Goal: Task Accomplishment & Management: Use online tool/utility

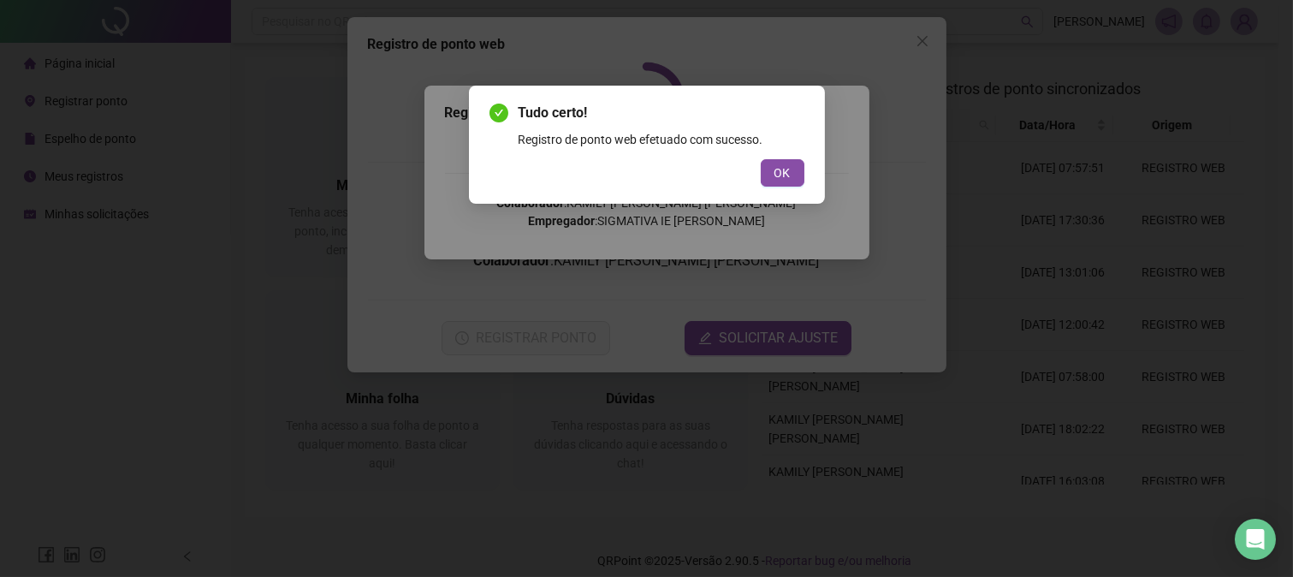
click at [782, 175] on span "OK" at bounding box center [783, 172] width 16 height 19
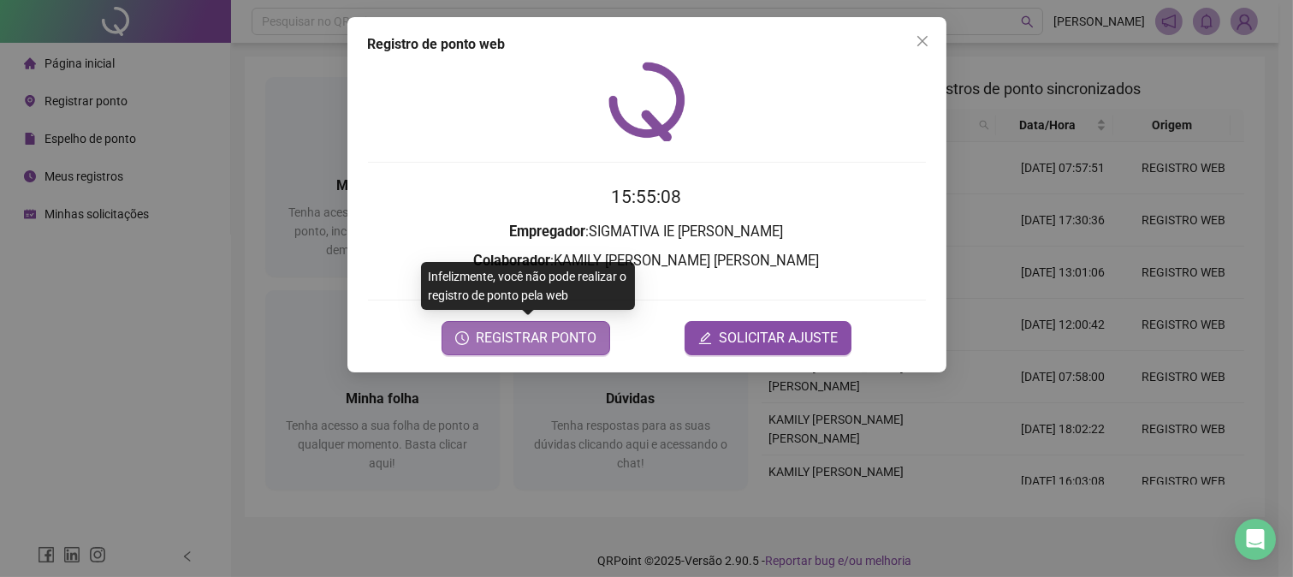
click at [560, 325] on button "REGISTRAR PONTO" at bounding box center [526, 338] width 169 height 34
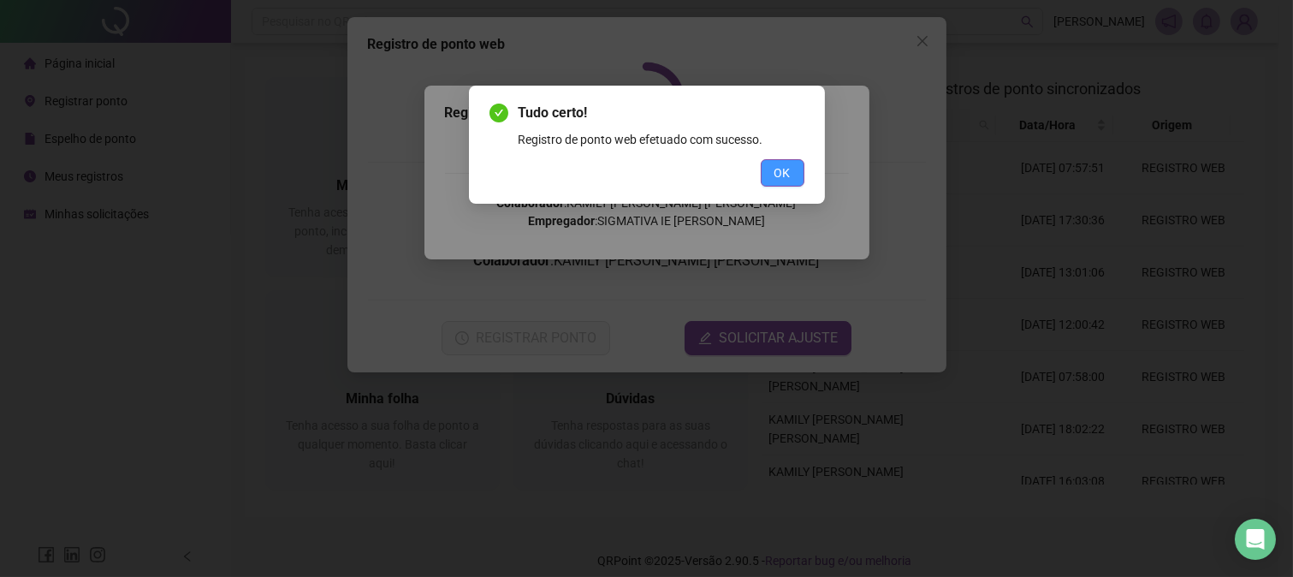
click at [770, 172] on button "OK" at bounding box center [783, 172] width 44 height 27
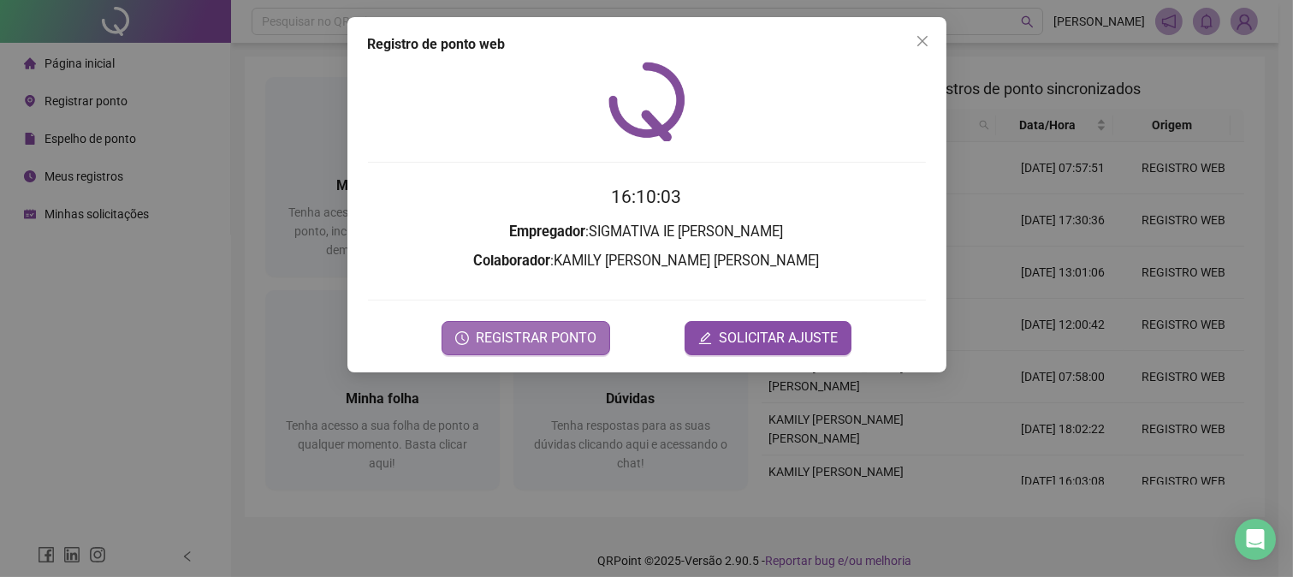
click at [528, 330] on span "REGISTRAR PONTO" at bounding box center [536, 338] width 121 height 21
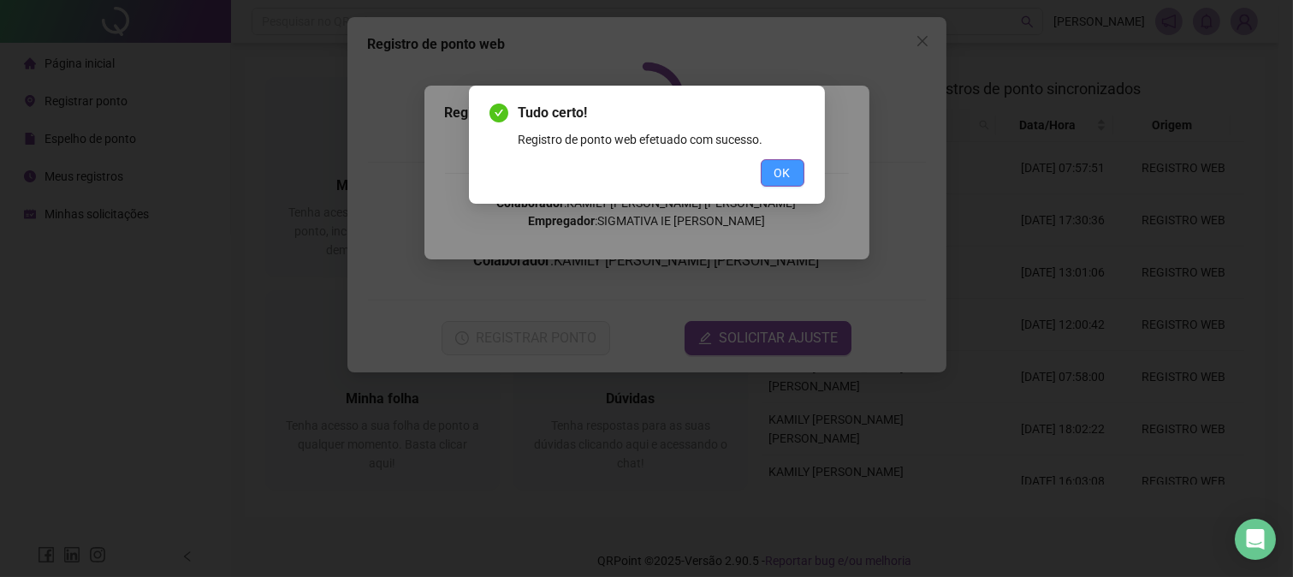
click at [789, 169] on span "OK" at bounding box center [783, 172] width 16 height 19
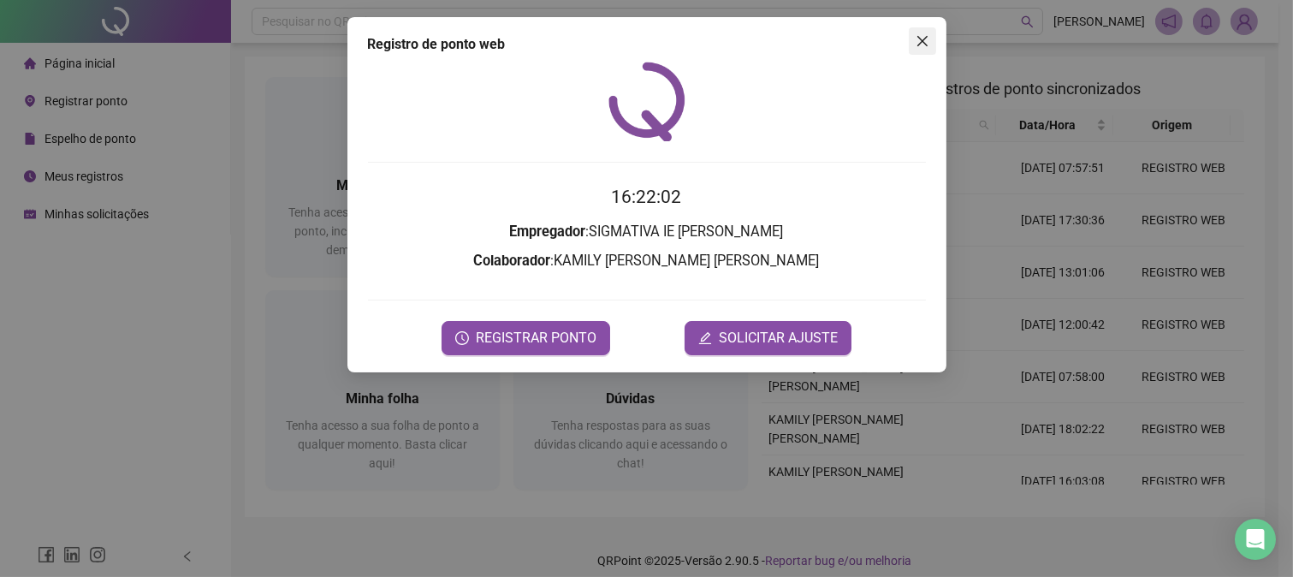
click at [922, 38] on icon "close" at bounding box center [923, 41] width 14 height 14
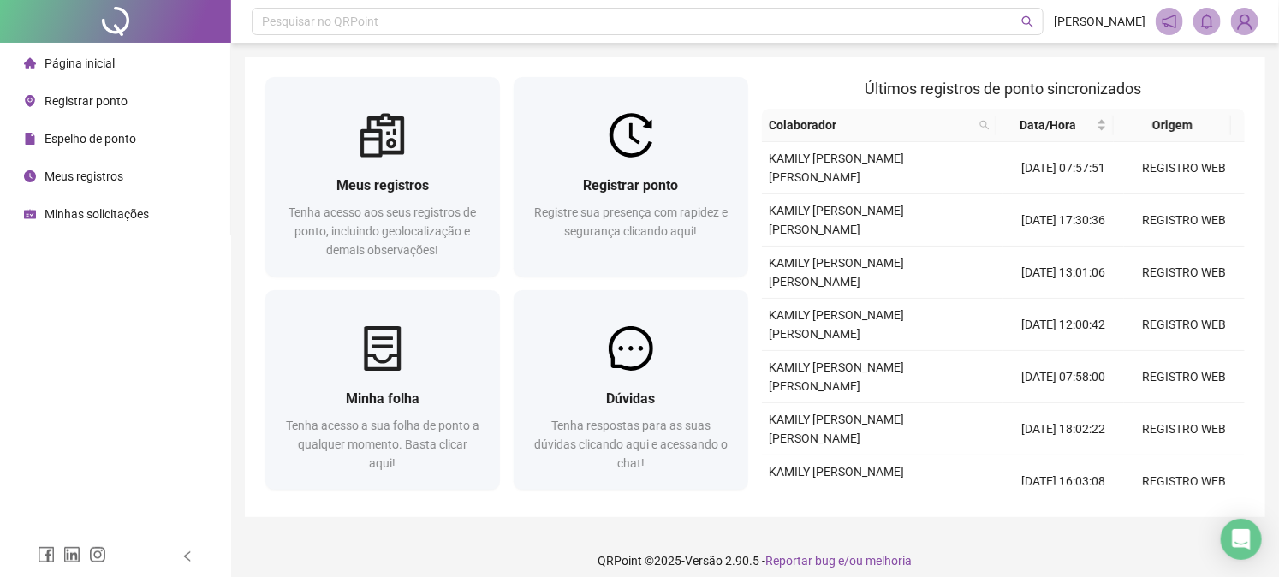
click at [111, 210] on span "Minhas solicitações" at bounding box center [97, 214] width 104 height 14
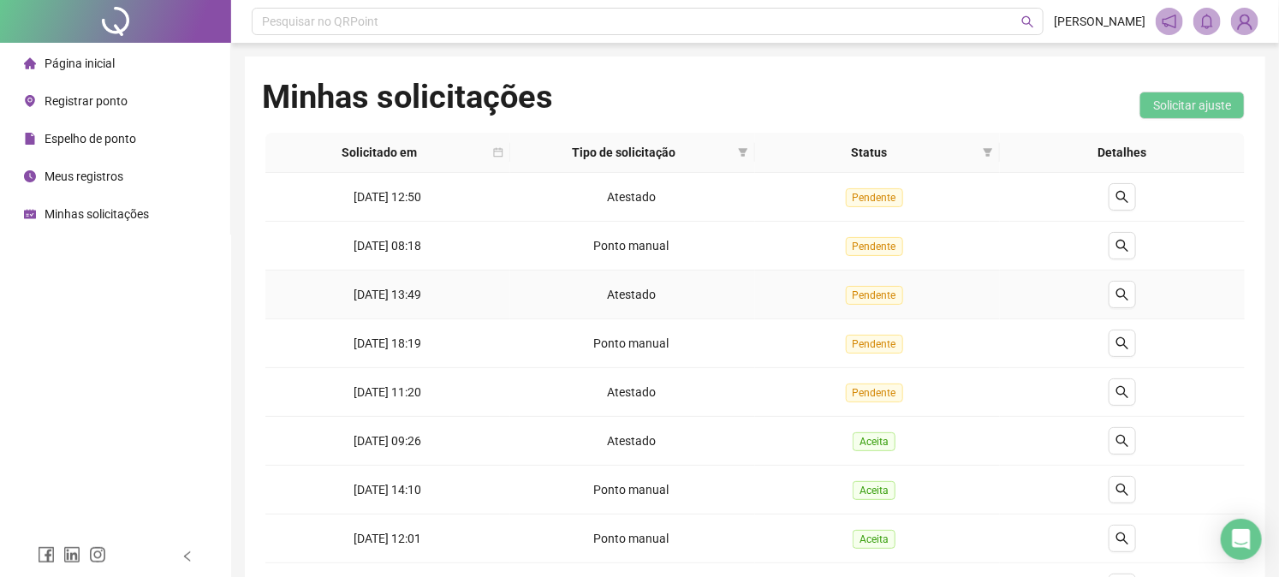
click at [462, 300] on td "[DATE] 13:49" at bounding box center [387, 294] width 245 height 49
click at [1113, 293] on button "button" at bounding box center [1121, 294] width 27 height 27
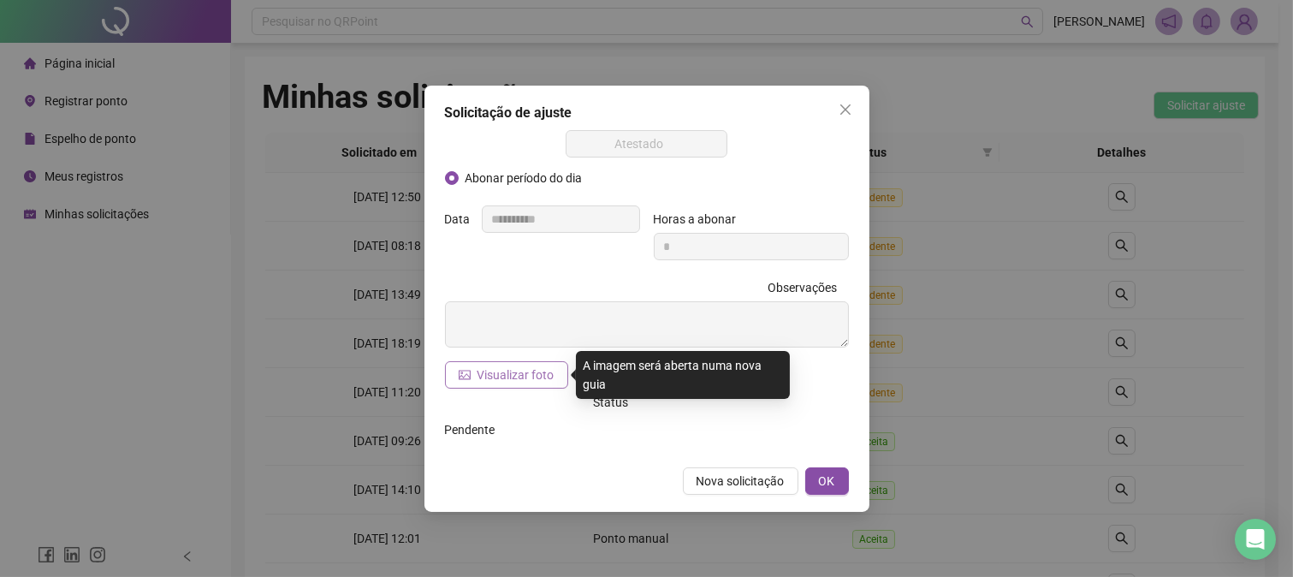
click at [515, 375] on span "Visualizar foto" at bounding box center [516, 375] width 77 height 19
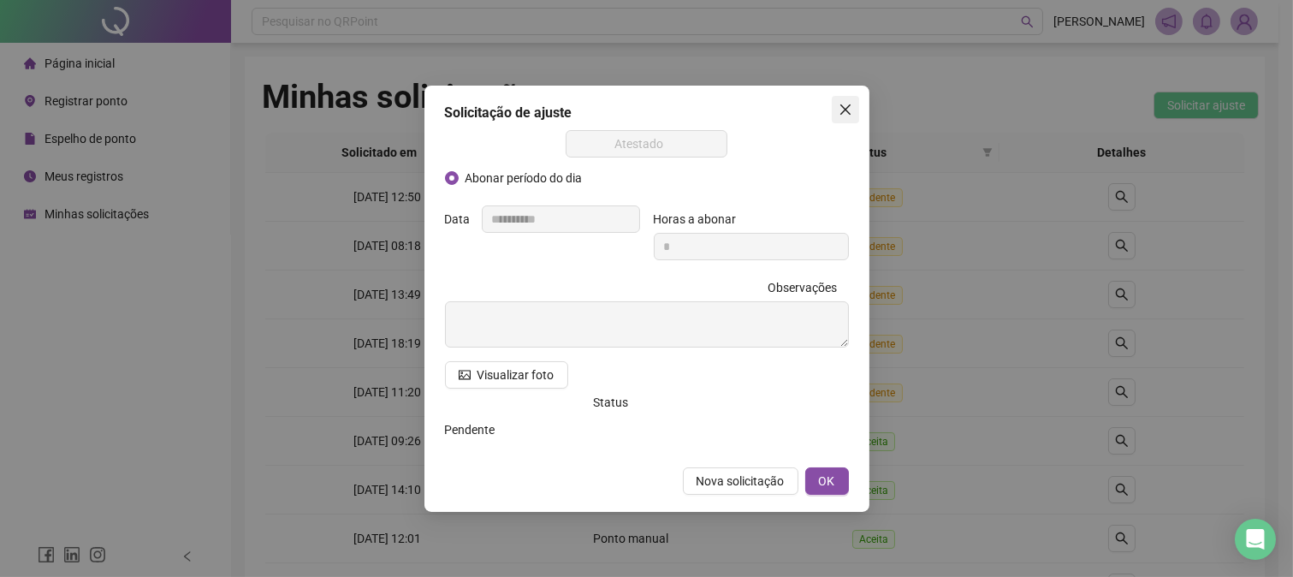
click at [849, 112] on icon "close" at bounding box center [846, 110] width 14 height 14
